Goal: Information Seeking & Learning: Understand process/instructions

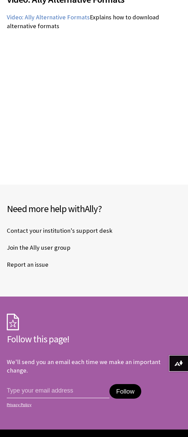
scroll to position [86, 0]
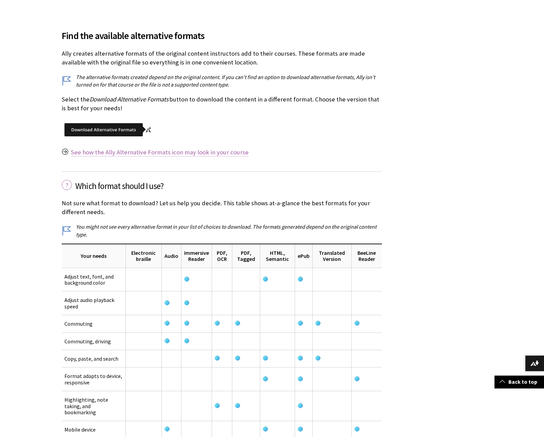
scroll to position [812, 0]
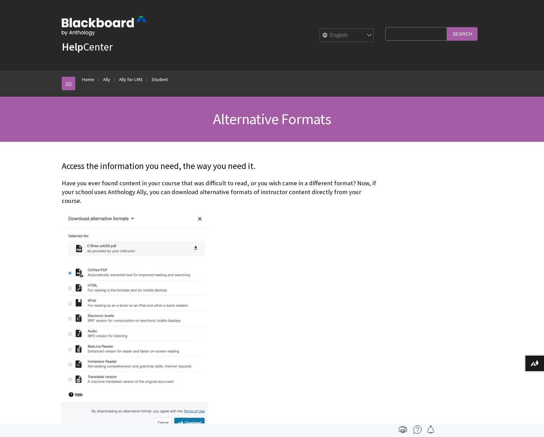
scroll to position [71, 0]
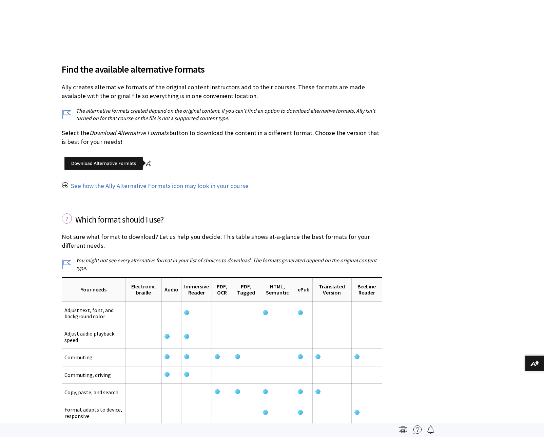
scroll to position [71, 0]
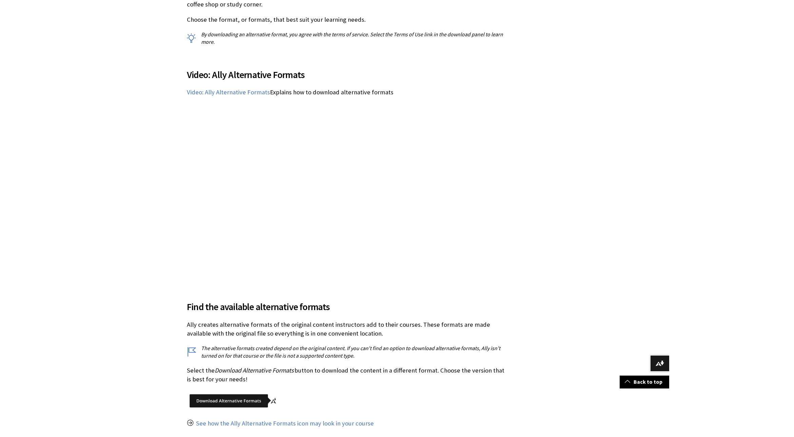
scroll to position [540, 0]
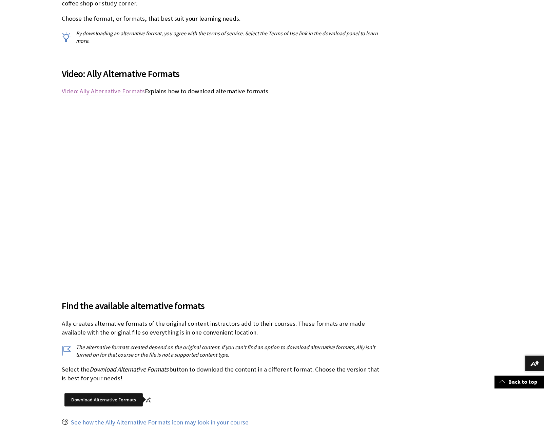
click at [111, 87] on link "Video: Ally Alternative Formats" at bounding box center [103, 91] width 83 height 8
drag, startPoint x: 143, startPoint y: 83, endPoint x: 62, endPoint y: 82, distance: 80.1
click at [62, 87] on p "Video: Ally Alternative Formats Explains how to download alternative formats" at bounding box center [222, 91] width 320 height 9
copy link "Video: Ally Alternative Formats"
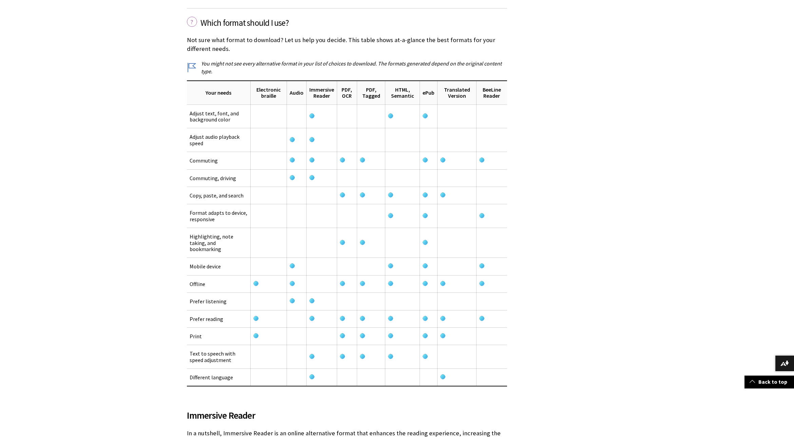
scroll to position [975, 0]
drag, startPoint x: 205, startPoint y: 82, endPoint x: 508, endPoint y: 365, distance: 414.1
copy caption "Alternative format benefits"
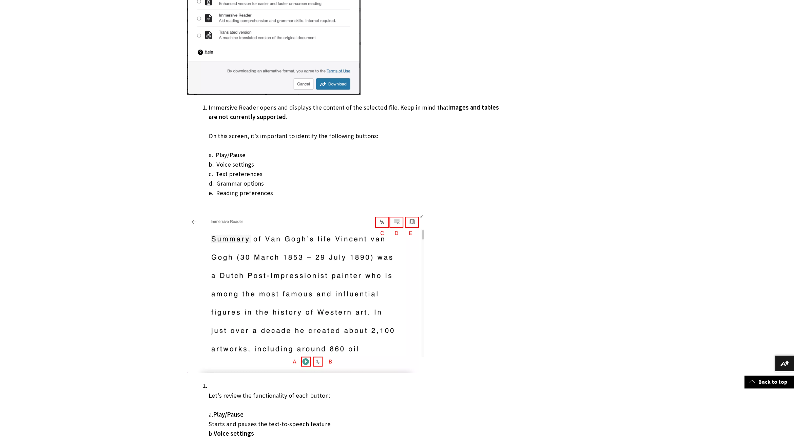
scroll to position [1808, 0]
